Goal: Find specific page/section: Find specific page/section

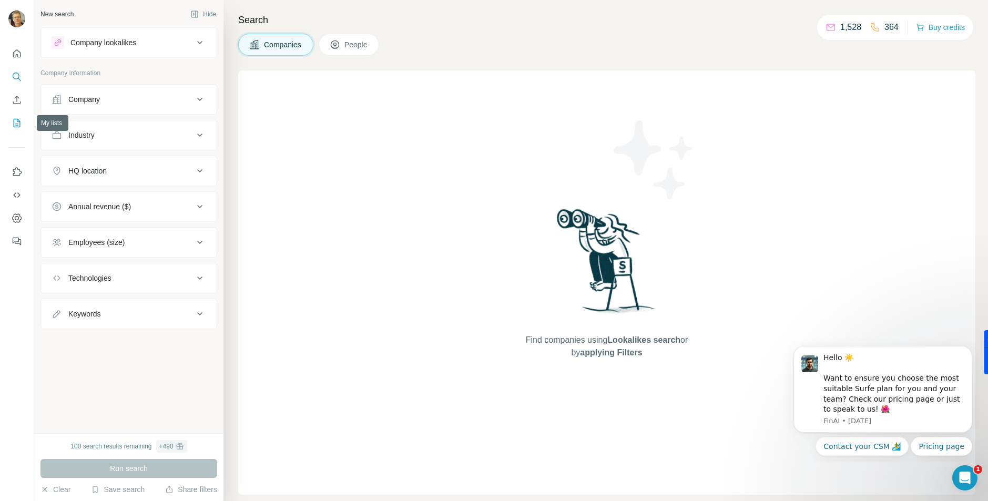
click at [12, 122] on icon "My lists" at bounding box center [17, 123] width 11 height 11
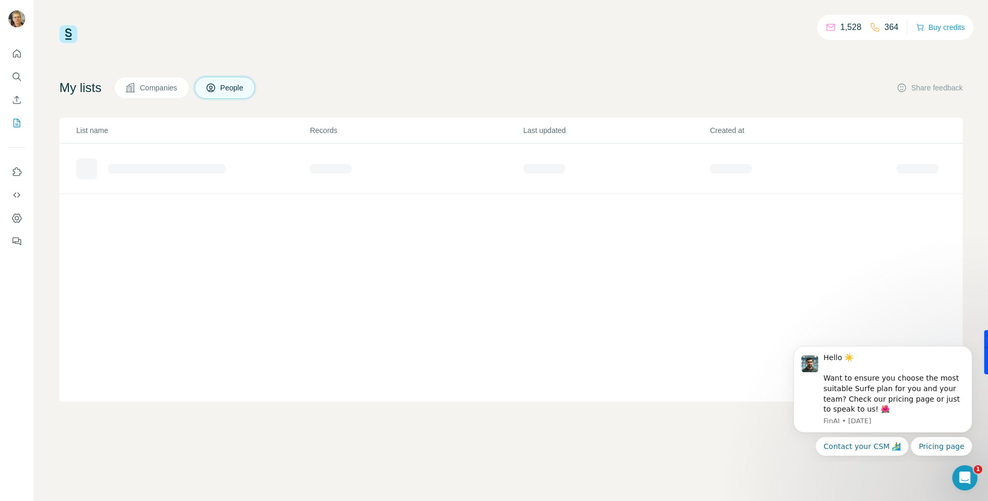
click at [176, 87] on span "Companies" at bounding box center [159, 88] width 38 height 11
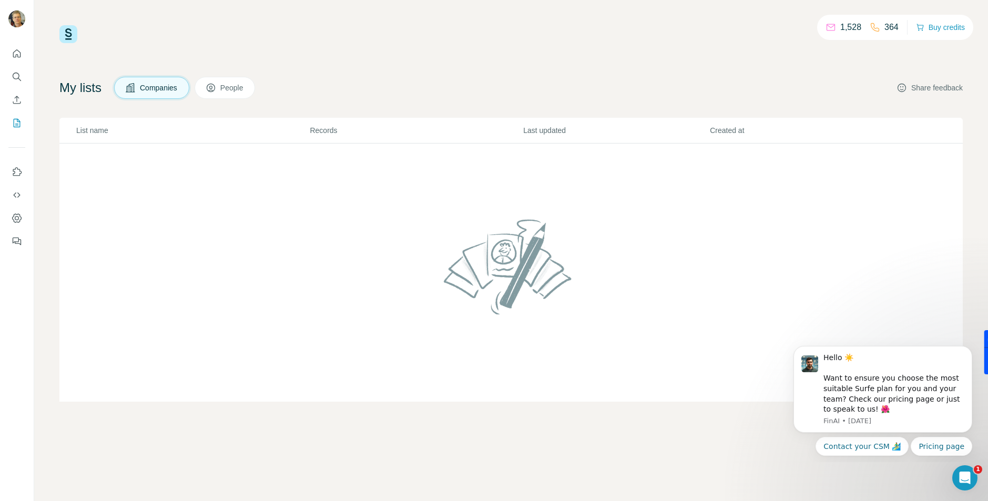
click at [937, 88] on button "Share feedback" at bounding box center [930, 88] width 66 height 11
drag, startPoint x: 899, startPoint y: 489, endPoint x: 935, endPoint y: 484, distance: 36.5
click at [900, 488] on div "1,528 364 Buy credits My lists Companies People Share feedback List name Record…" at bounding box center [511, 250] width 954 height 501
click at [720, 290] on td at bounding box center [511, 273] width 904 height 259
click at [234, 85] on span "People" at bounding box center [232, 88] width 24 height 11
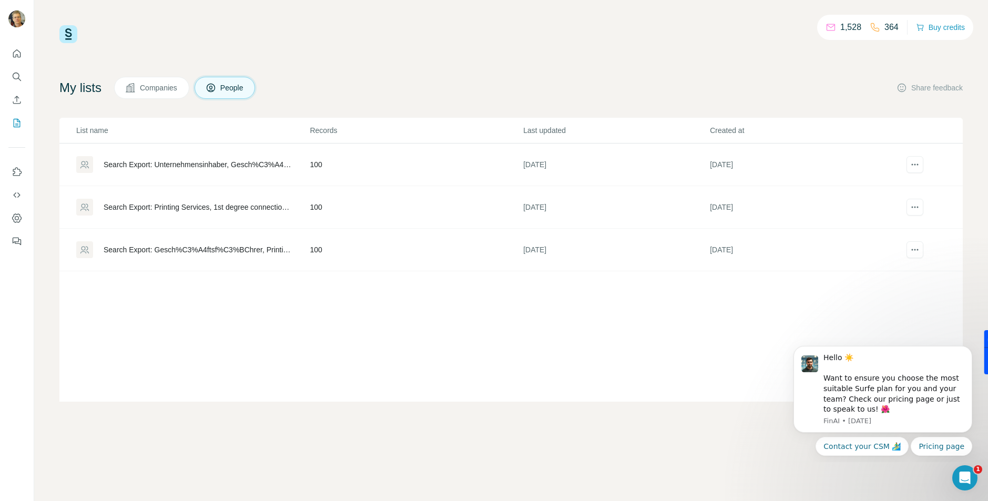
click at [191, 168] on div "Search Export: Unternehmensinhaber, Gesch%C3%A4ftsf%C3%BChrer, CEO, Printing Se…" at bounding box center [198, 164] width 188 height 11
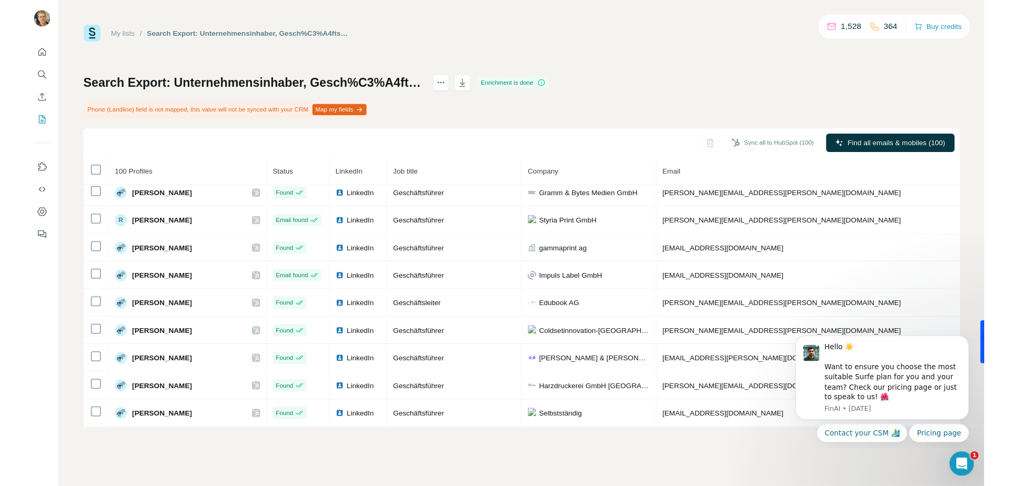
scroll to position [1177, 0]
